Goal: Task Accomplishment & Management: Use online tool/utility

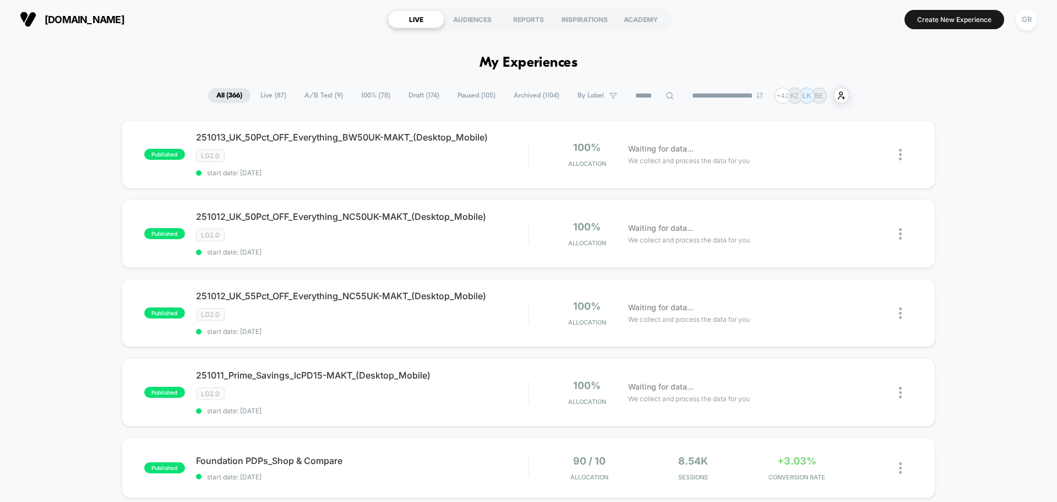
click at [320, 98] on span "A/B Test ( 9 )" at bounding box center [323, 95] width 55 height 15
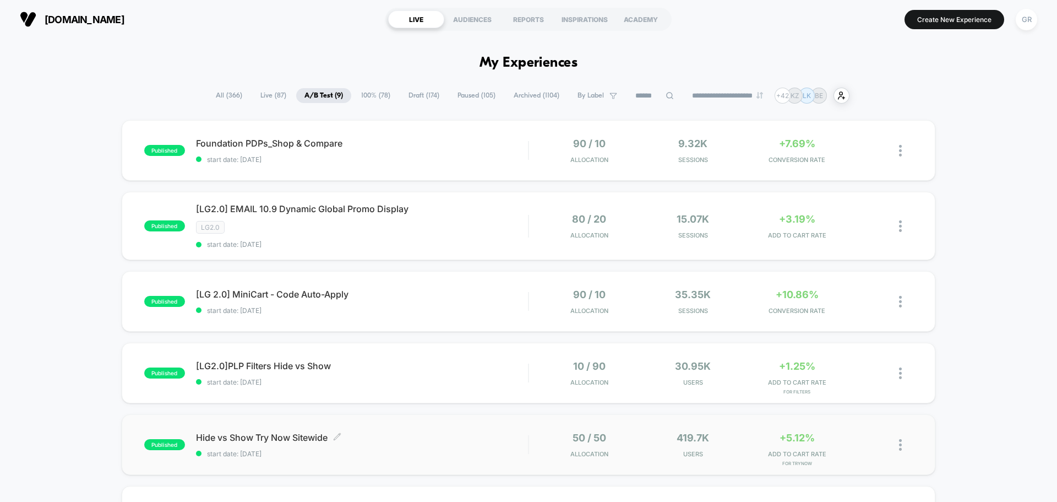
click at [387, 442] on span "Hide vs Show Try Now Sitewide Click to edit experience details" at bounding box center [362, 437] width 332 height 11
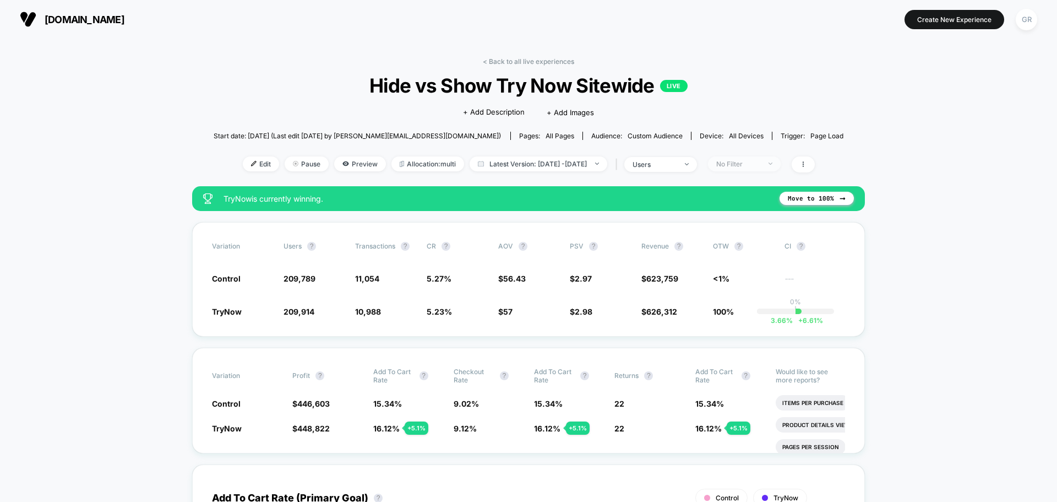
click at [753, 167] on div "No Filter" at bounding box center [738, 164] width 44 height 8
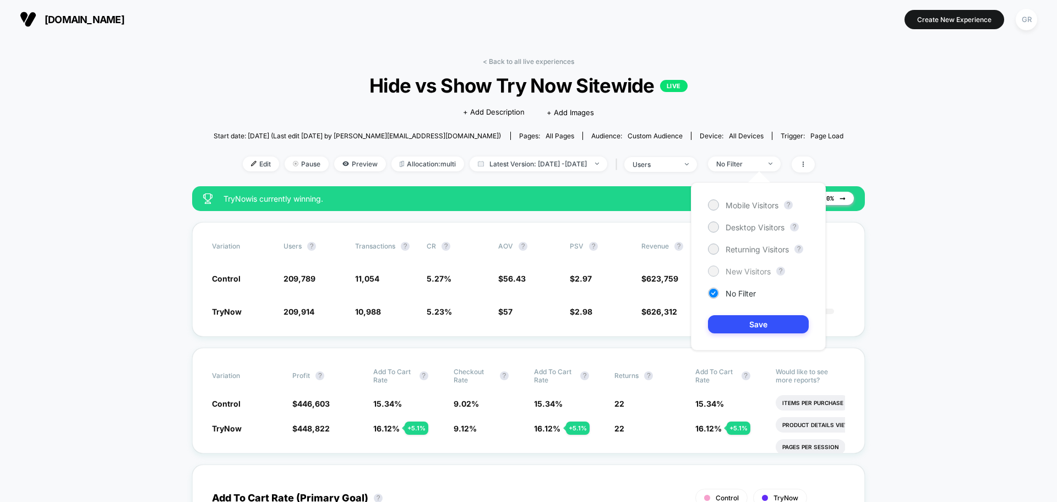
click at [734, 268] on span "New Visitors" at bounding box center [748, 270] width 45 height 9
click at [764, 322] on button "Save" at bounding box center [758, 324] width 101 height 18
